Goal: Use online tool/utility

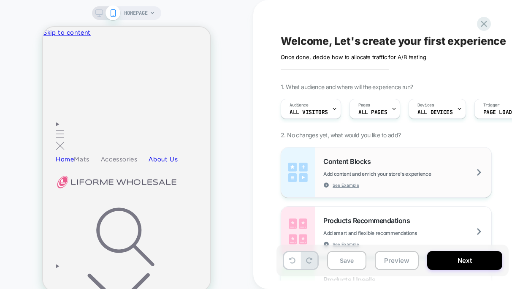
click at [323, 168] on div "Content Blocks Add content and enrich your store's experience See Example" at bounding box center [386, 172] width 210 height 50
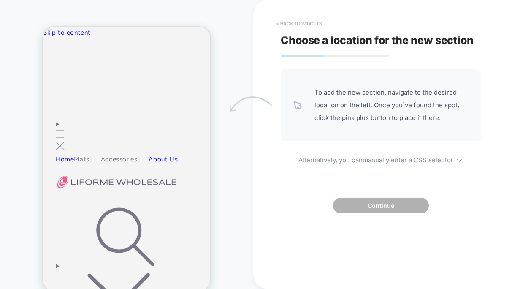
click at [299, 25] on button "< Back to widgets" at bounding box center [299, 24] width 54 height 14
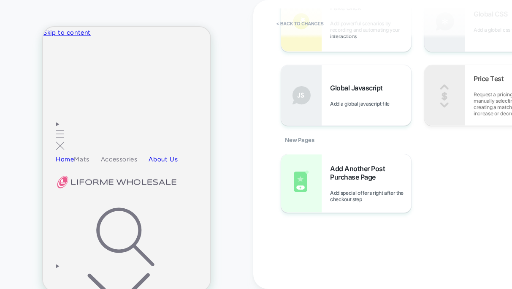
scroll to position [311, 0]
click at [60, 130] on icon "Menu" at bounding box center [60, 134] width 9 height 8
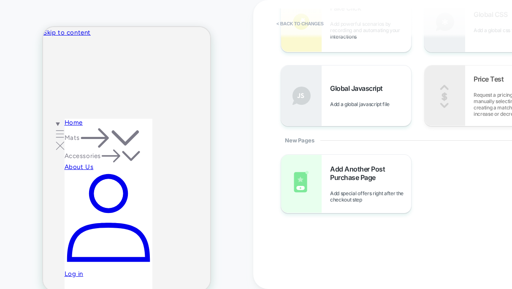
click at [65, 119] on nav "Home Mats Mats SHOP ALL SHOP ALL" at bounding box center [109, 145] width 88 height 53
click at [60, 132] on span "Menu" at bounding box center [60, 141] width 9 height 19
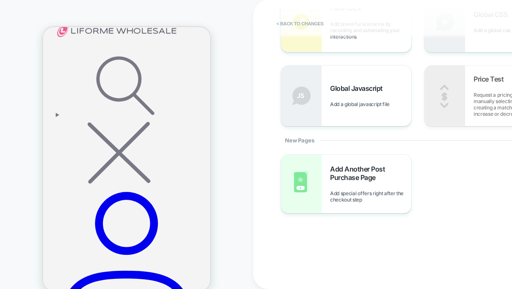
scroll to position [143, 0]
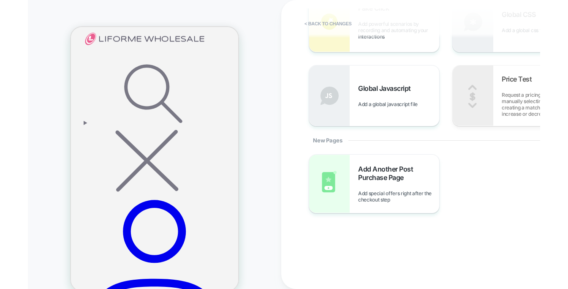
scroll to position [0, 0]
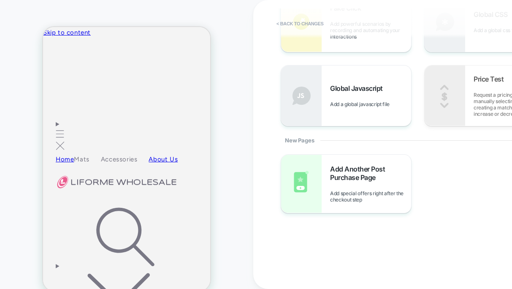
click at [136, 175] on img at bounding box center [117, 182] width 122 height 14
click at [170, 205] on icon "Search" at bounding box center [125, 236] width 127 height 63
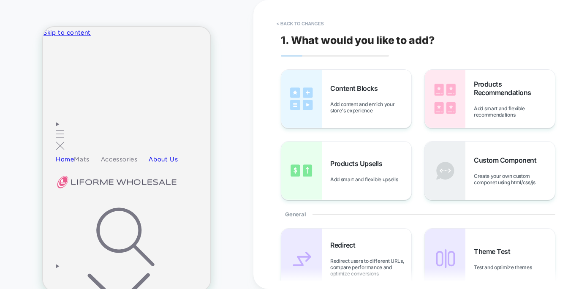
click at [221, 42] on div "HOMEPAGE" at bounding box center [126, 151] width 253 height 287
click at [22, 13] on div "HOMEPAGE" at bounding box center [126, 151] width 253 height 287
